Goal: Use online tool/utility: Utilize a website feature to perform a specific function

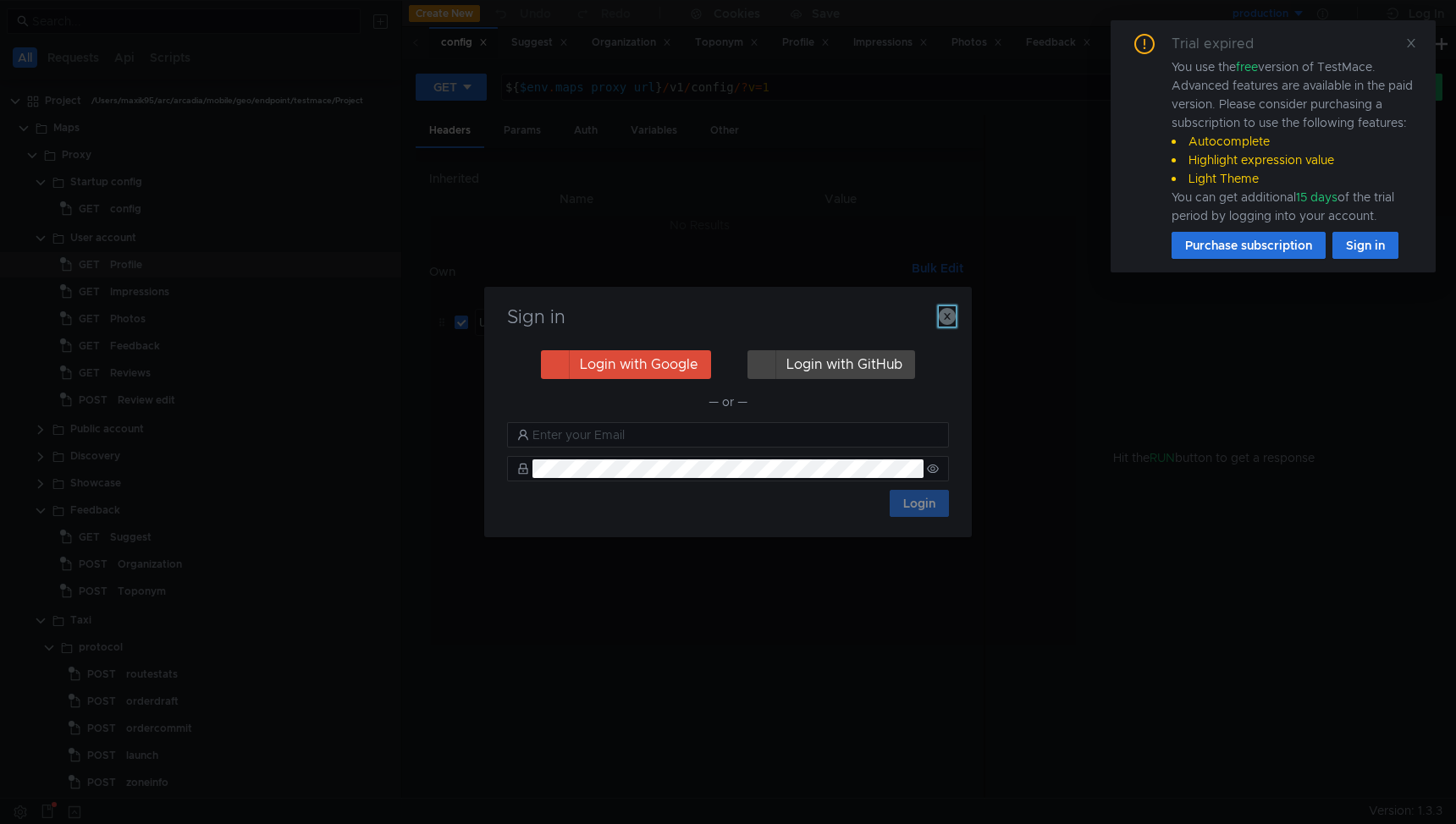
click at [949, 312] on icon "button" at bounding box center [947, 316] width 17 height 17
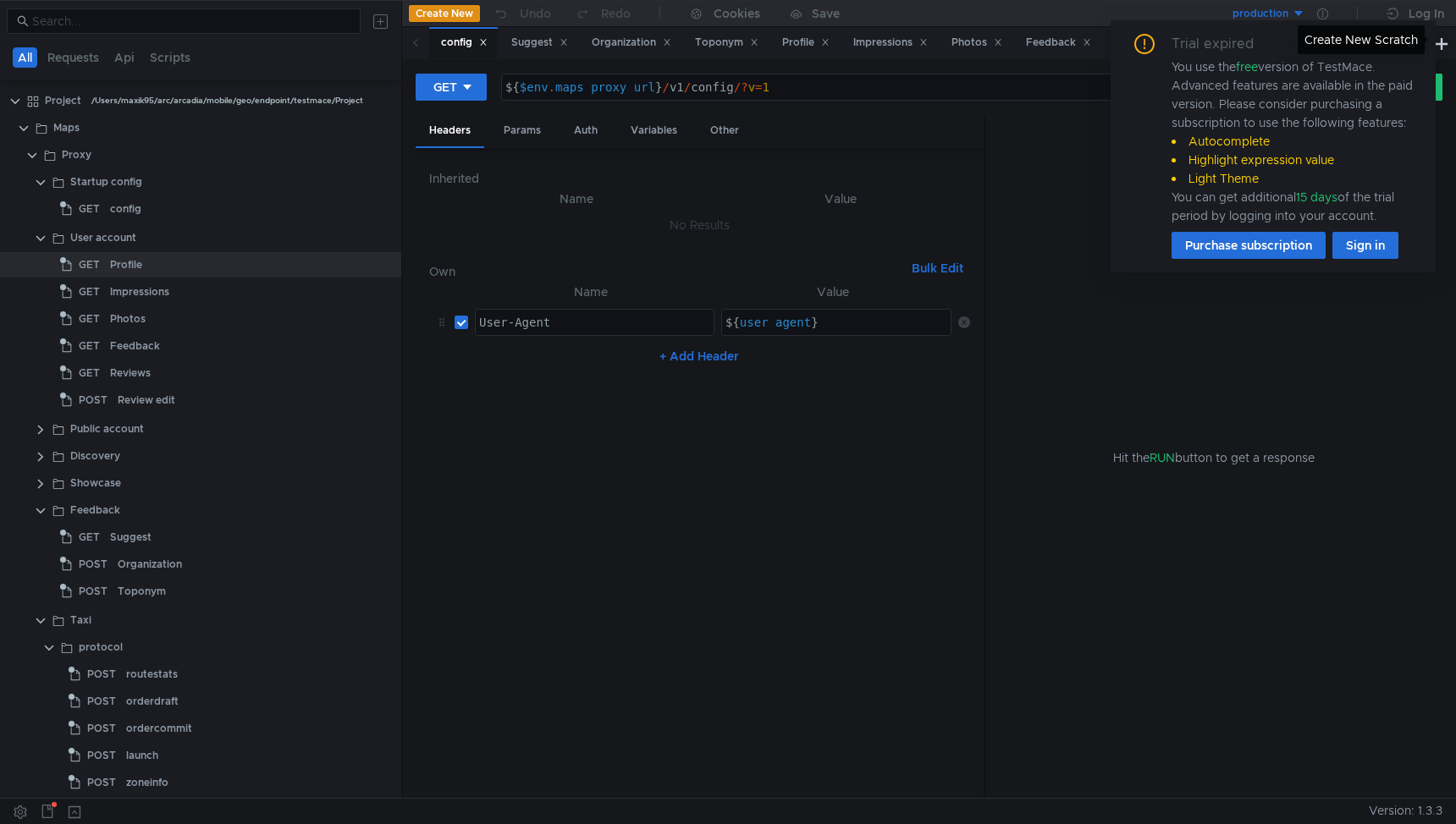
click at [1415, 41] on div "Create New Scratch" at bounding box center [1361, 40] width 127 height 29
click at [1081, 137] on div "Hit the RUN button to get a response" at bounding box center [1213, 457] width 416 height 685
click at [1410, 43] on icon at bounding box center [1411, 44] width 9 height 9
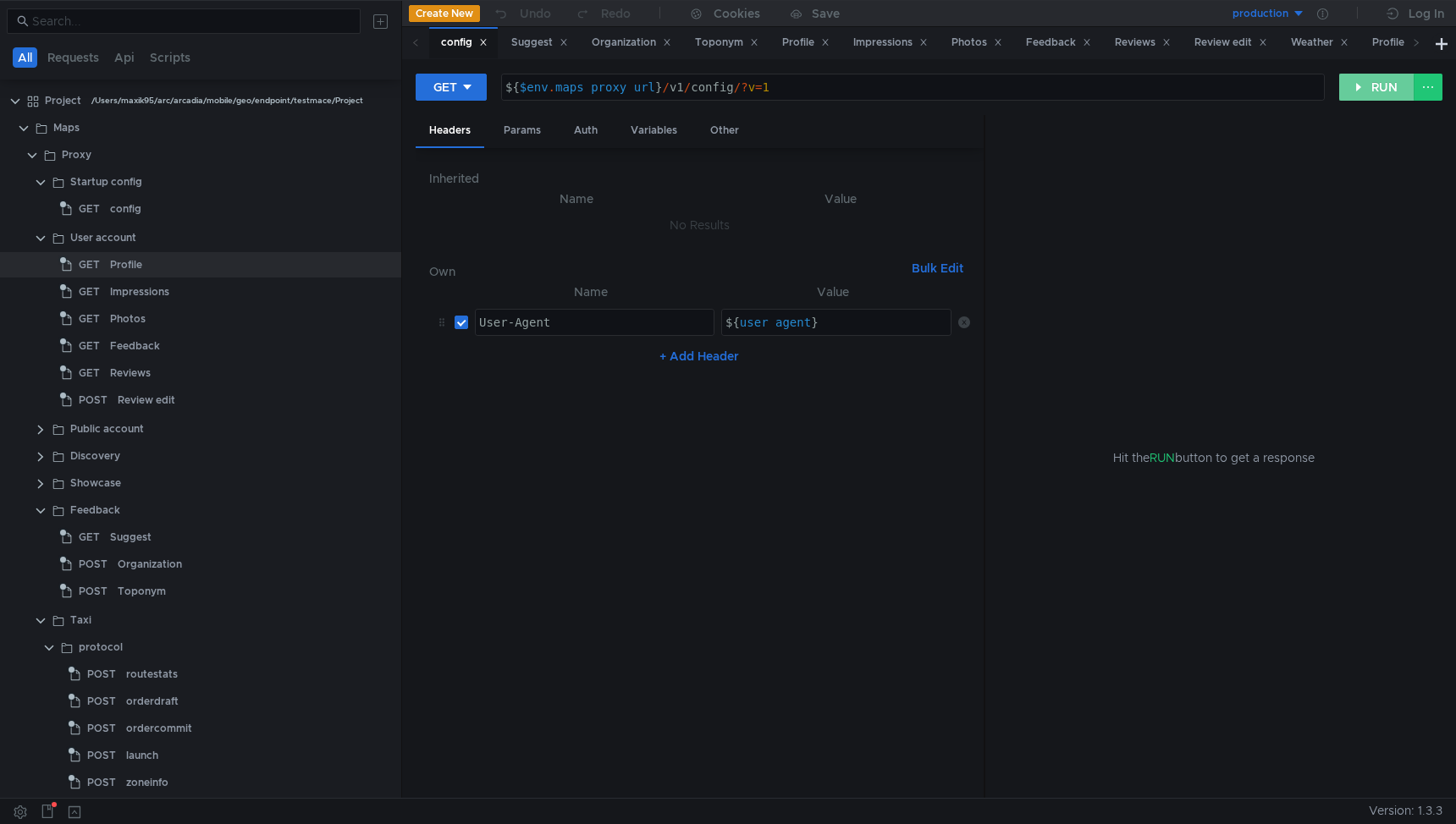
click at [1365, 83] on button "RUN" at bounding box center [1376, 87] width 75 height 27
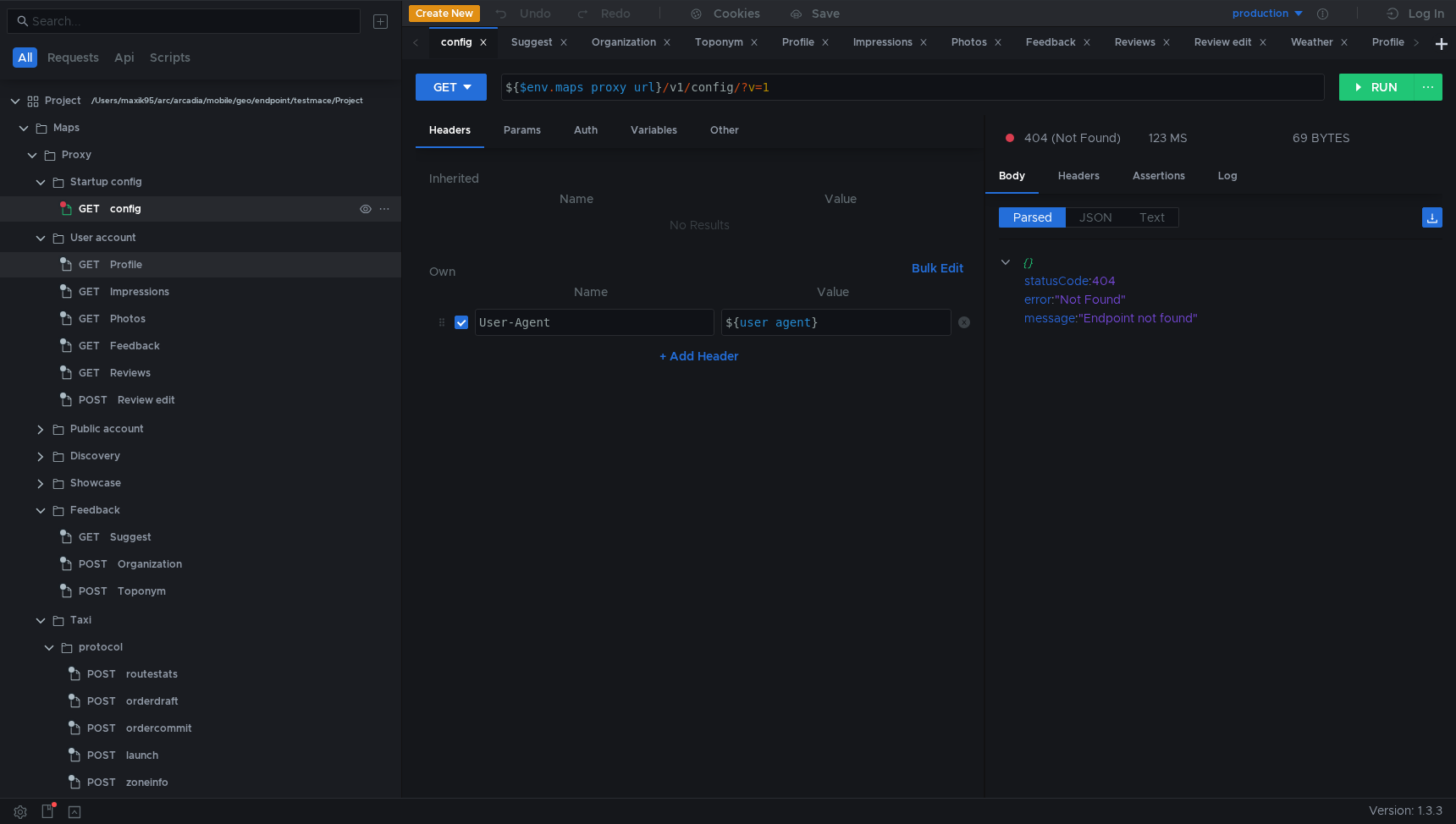
click at [129, 215] on div "config" at bounding box center [126, 209] width 32 height 26
click at [121, 213] on div "config" at bounding box center [126, 209] width 32 height 26
click at [120, 272] on div "Profile" at bounding box center [127, 265] width 32 height 26
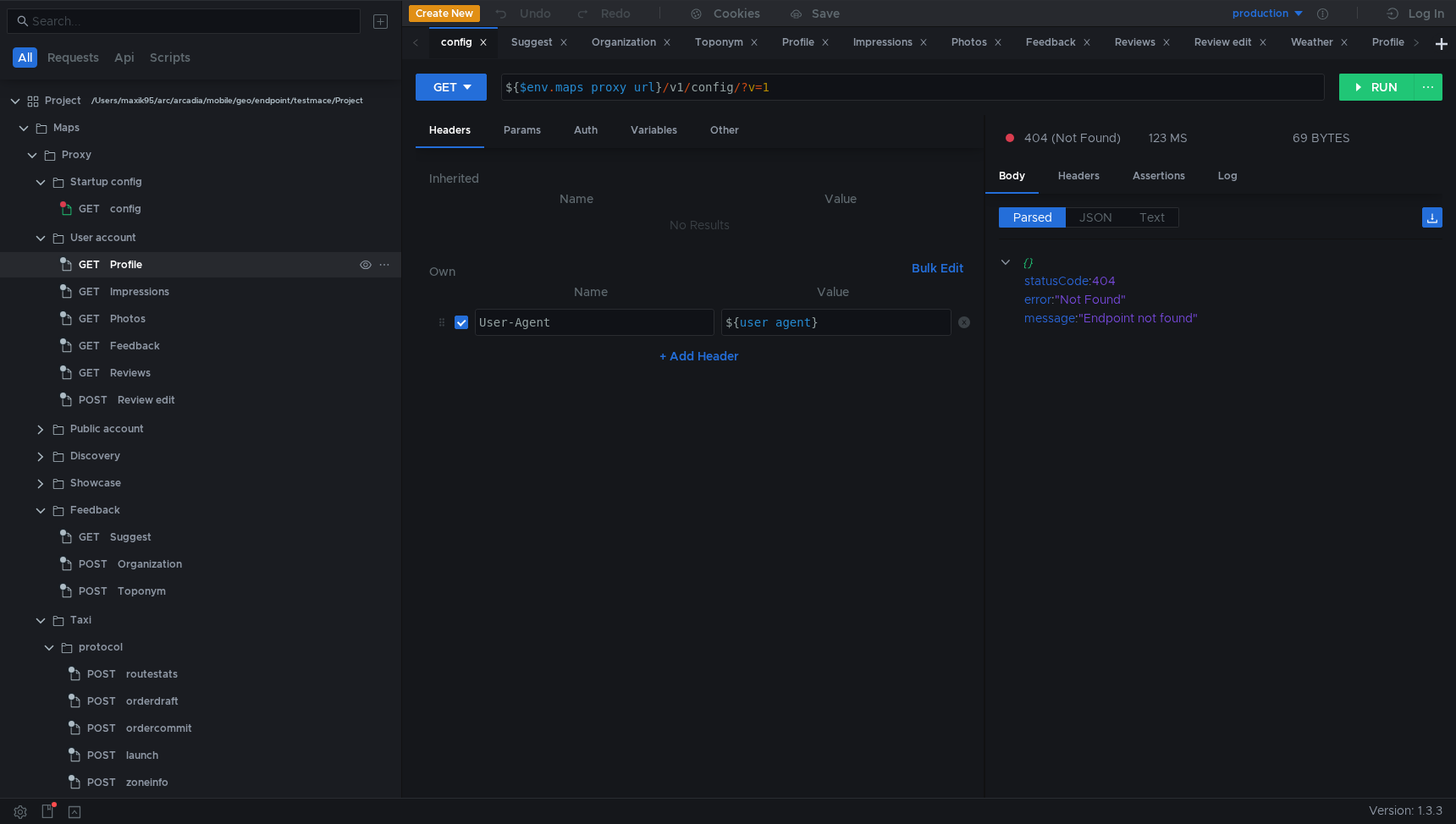
click at [120, 272] on div "Profile" at bounding box center [127, 265] width 32 height 26
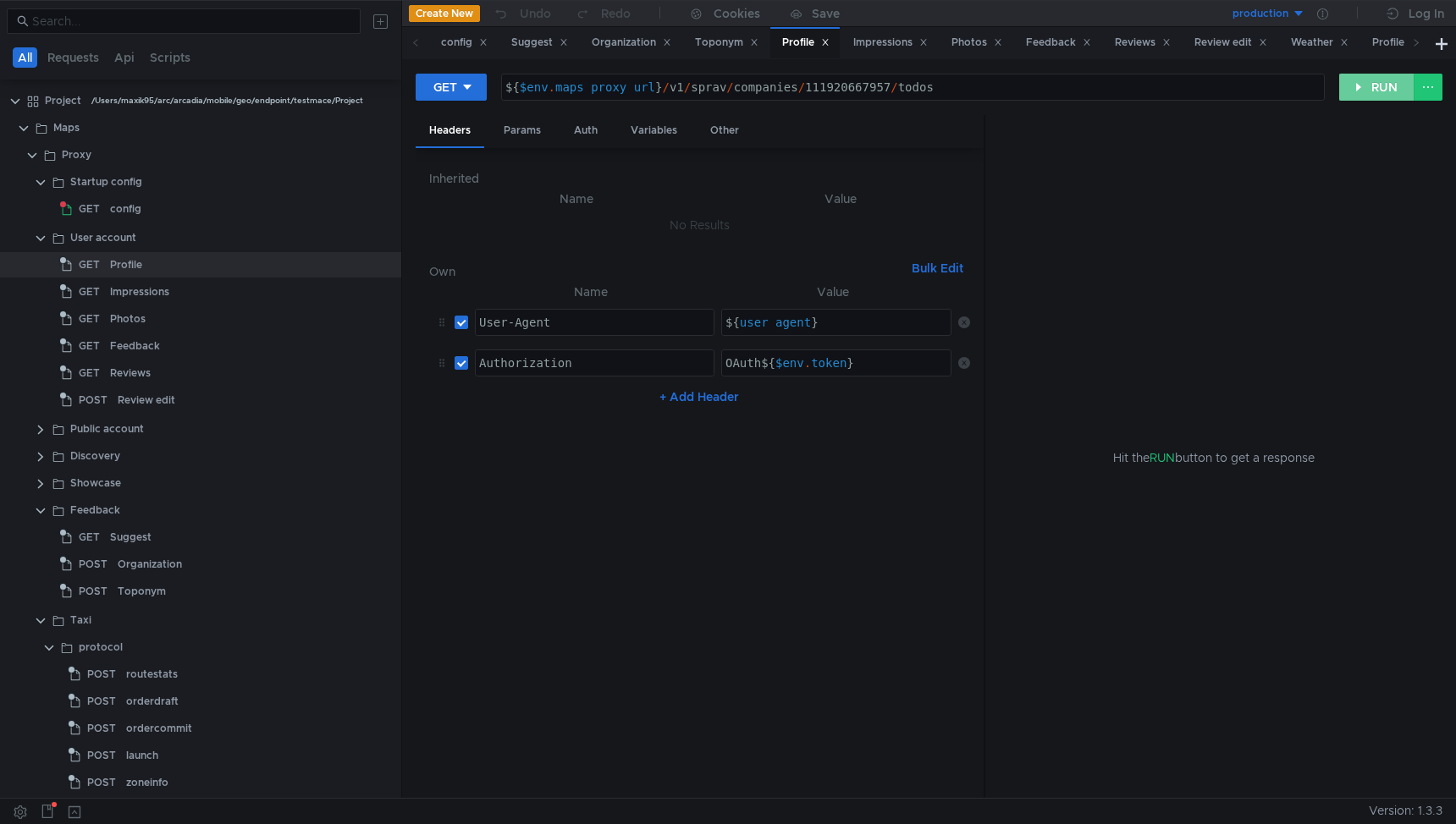
click at [1372, 93] on button "RUN" at bounding box center [1376, 87] width 75 height 27
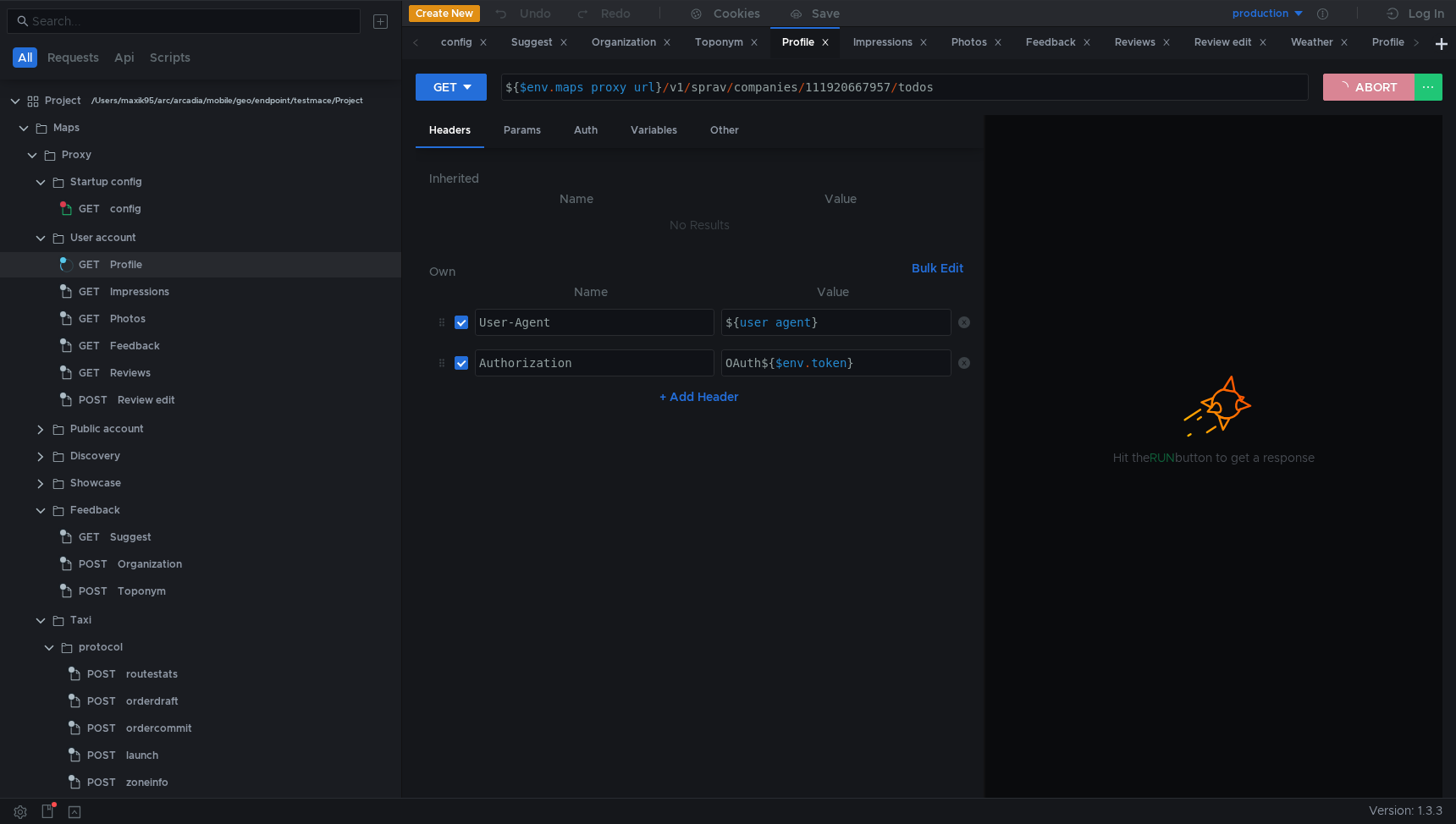
click at [1373, 91] on button "ABORT" at bounding box center [1368, 87] width 91 height 27
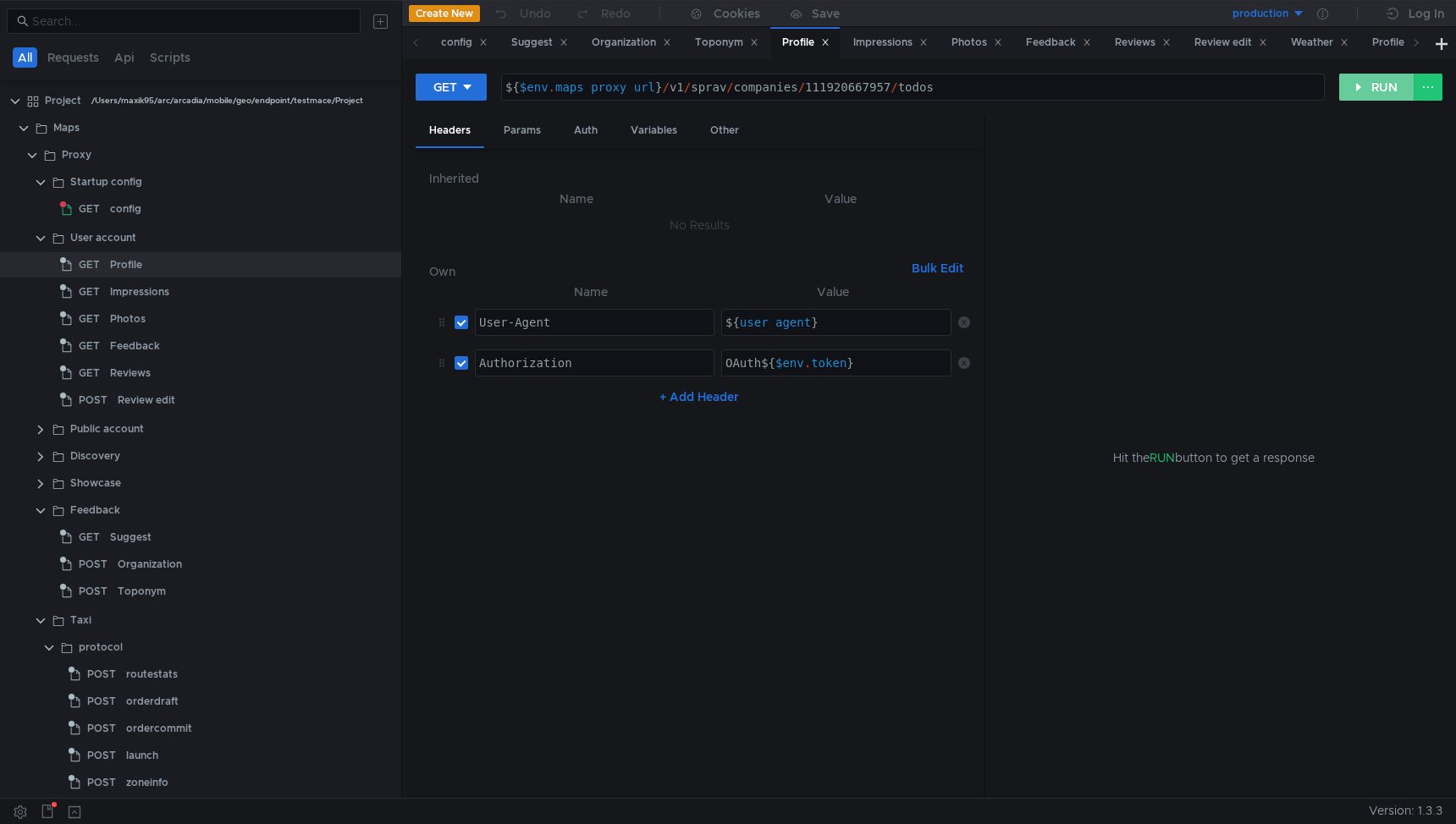
click at [1365, 91] on button "RUN" at bounding box center [1376, 87] width 75 height 27
